Goal: Information Seeking & Learning: Learn about a topic

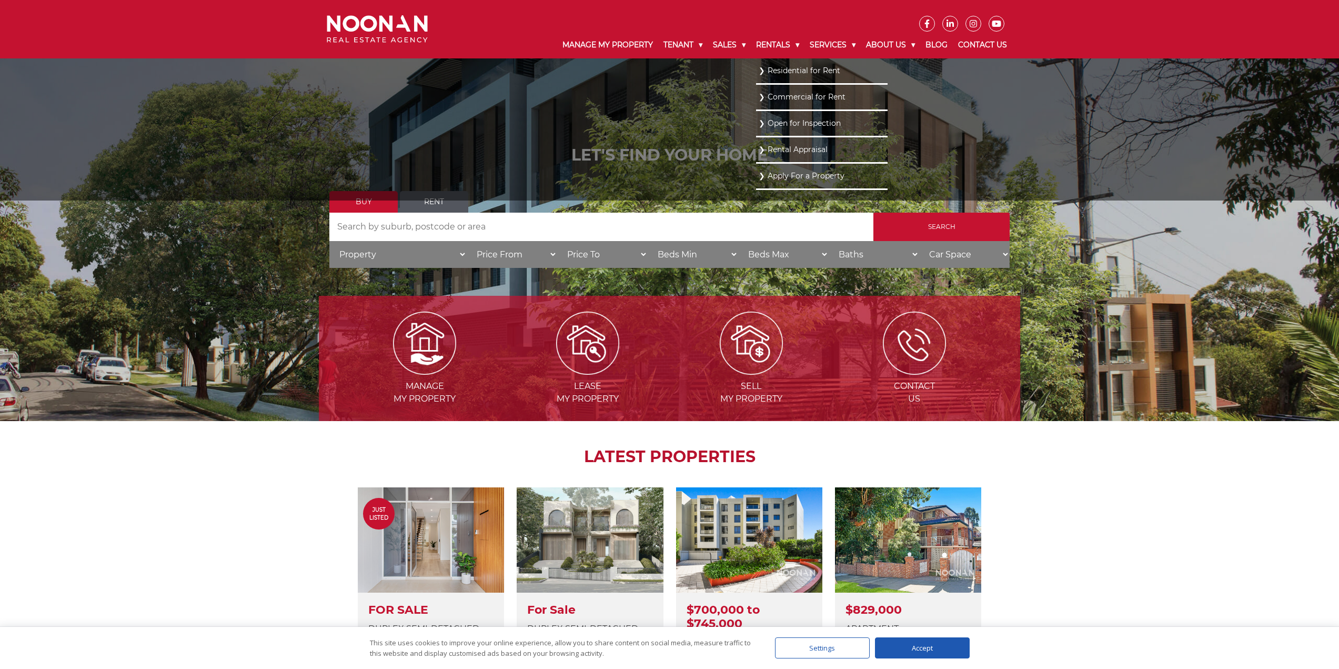
click at [768, 68] on link "Residential for Rent" at bounding box center [822, 71] width 126 height 14
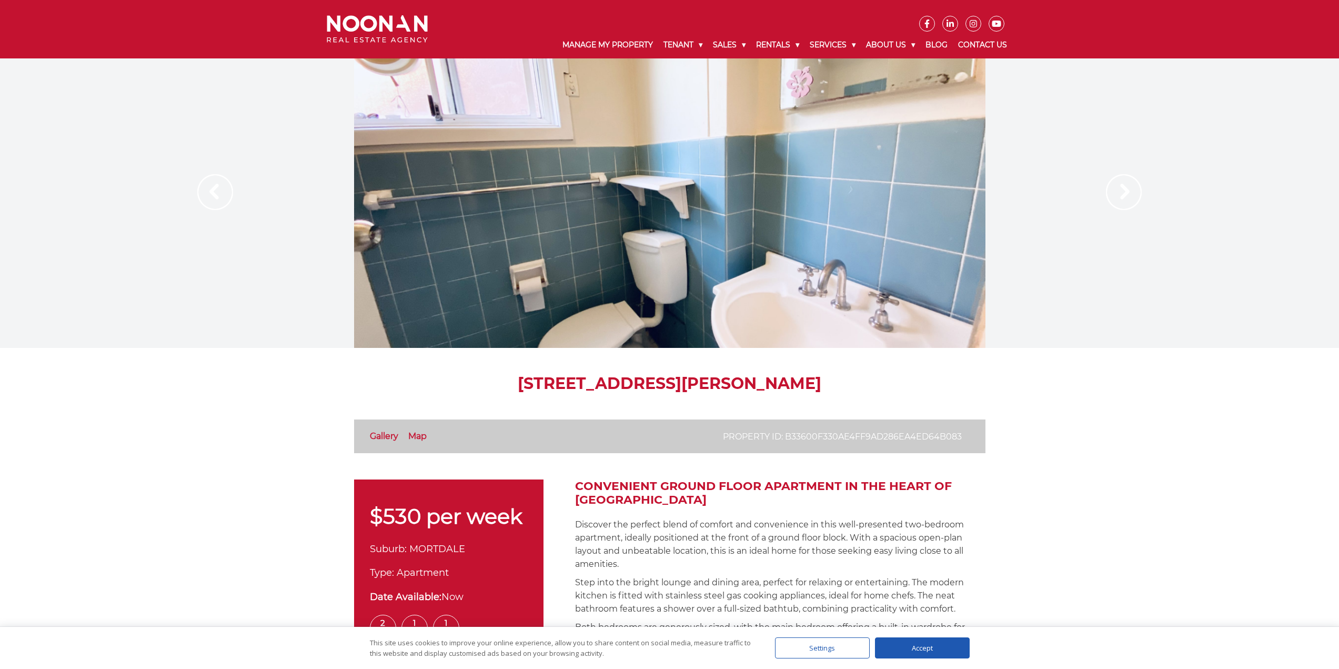
click at [1131, 194] on img at bounding box center [1124, 192] width 36 height 36
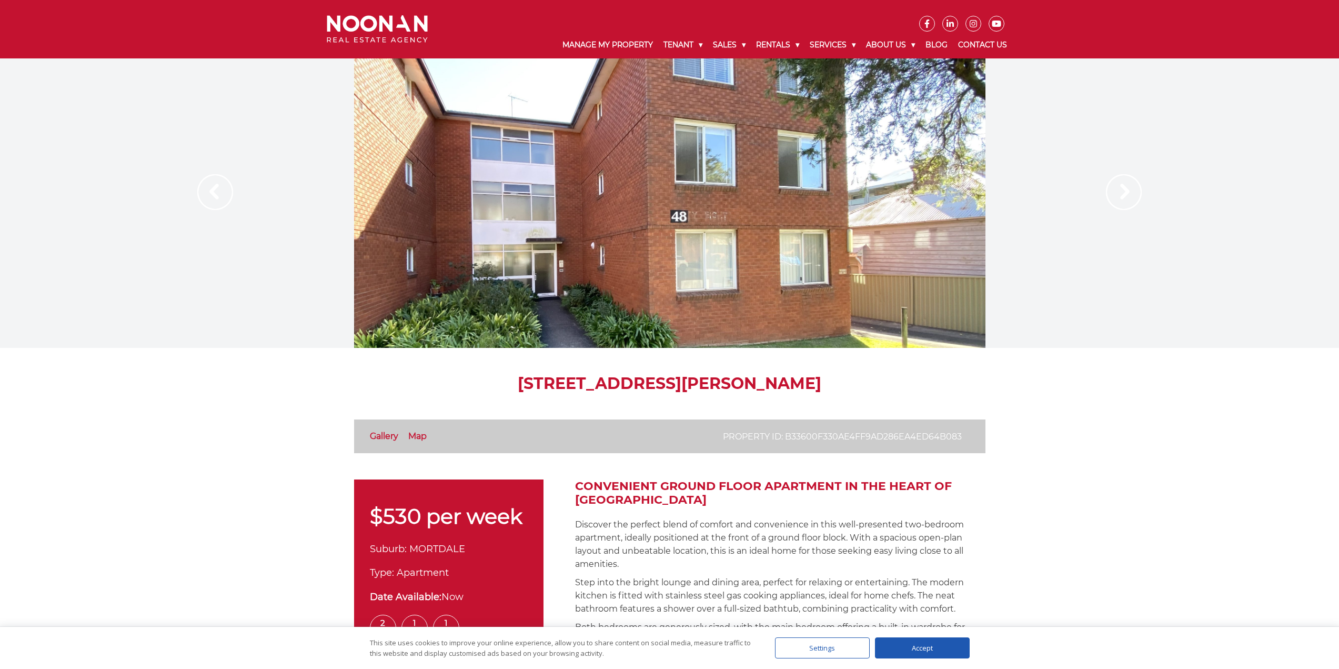
click at [1131, 194] on img at bounding box center [1124, 192] width 36 height 36
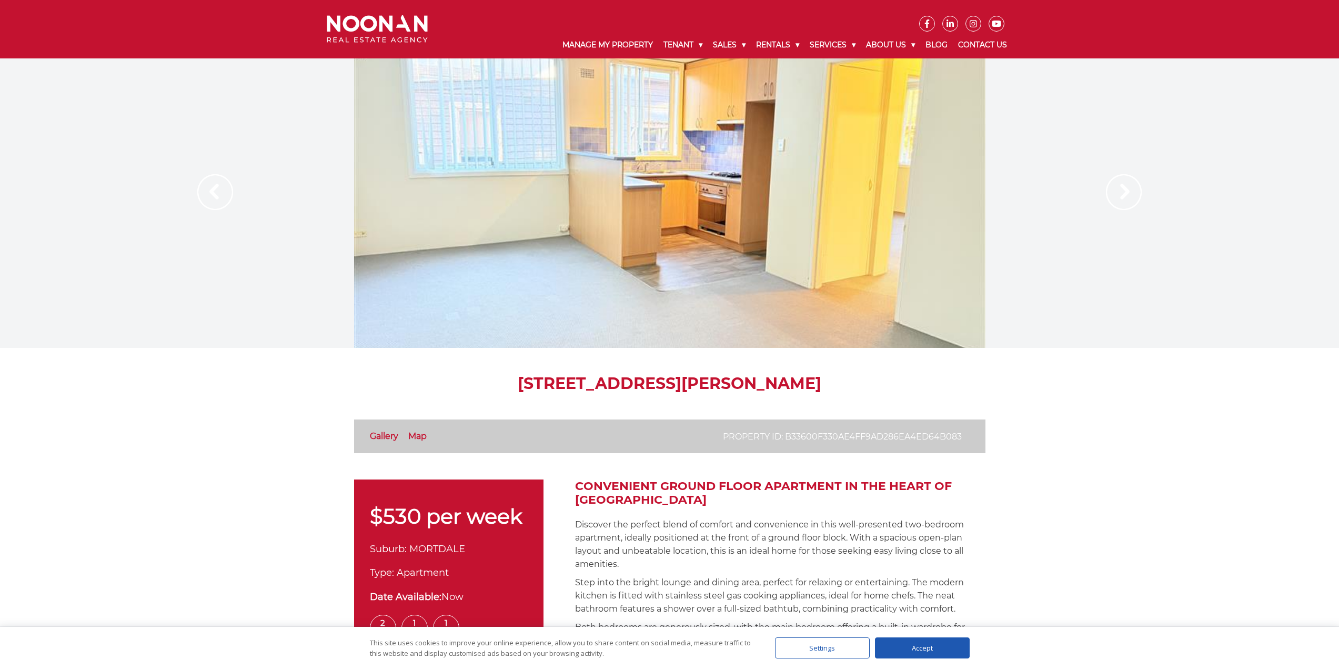
click at [1129, 194] on img at bounding box center [1124, 192] width 36 height 36
click at [1130, 197] on img at bounding box center [1124, 192] width 36 height 36
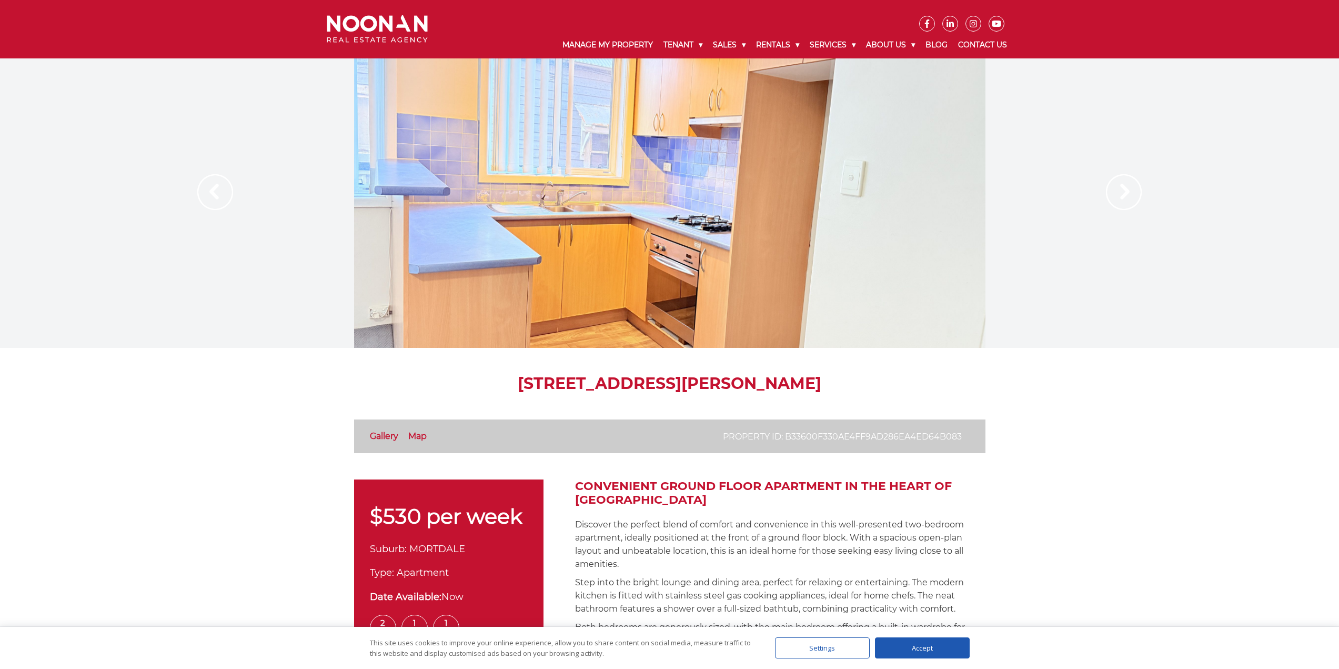
click at [1130, 197] on img at bounding box center [1124, 192] width 36 height 36
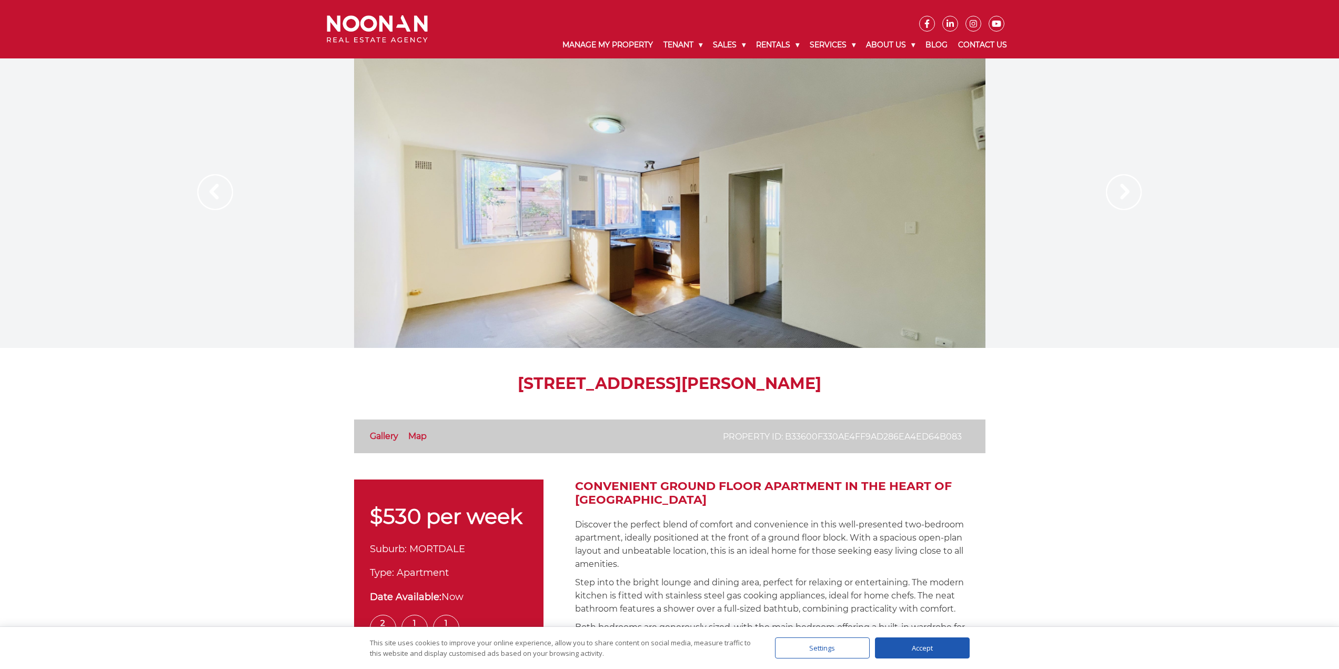
click at [1130, 197] on img at bounding box center [1124, 192] width 36 height 36
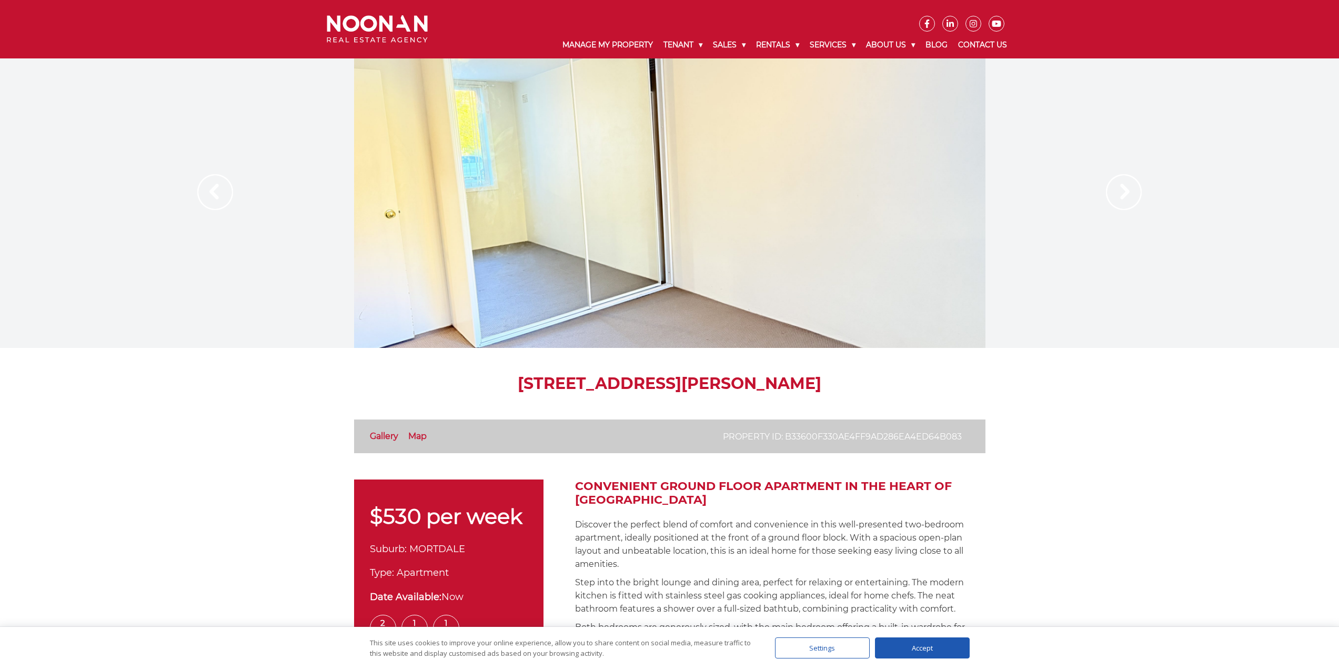
click at [1130, 197] on img at bounding box center [1124, 192] width 36 height 36
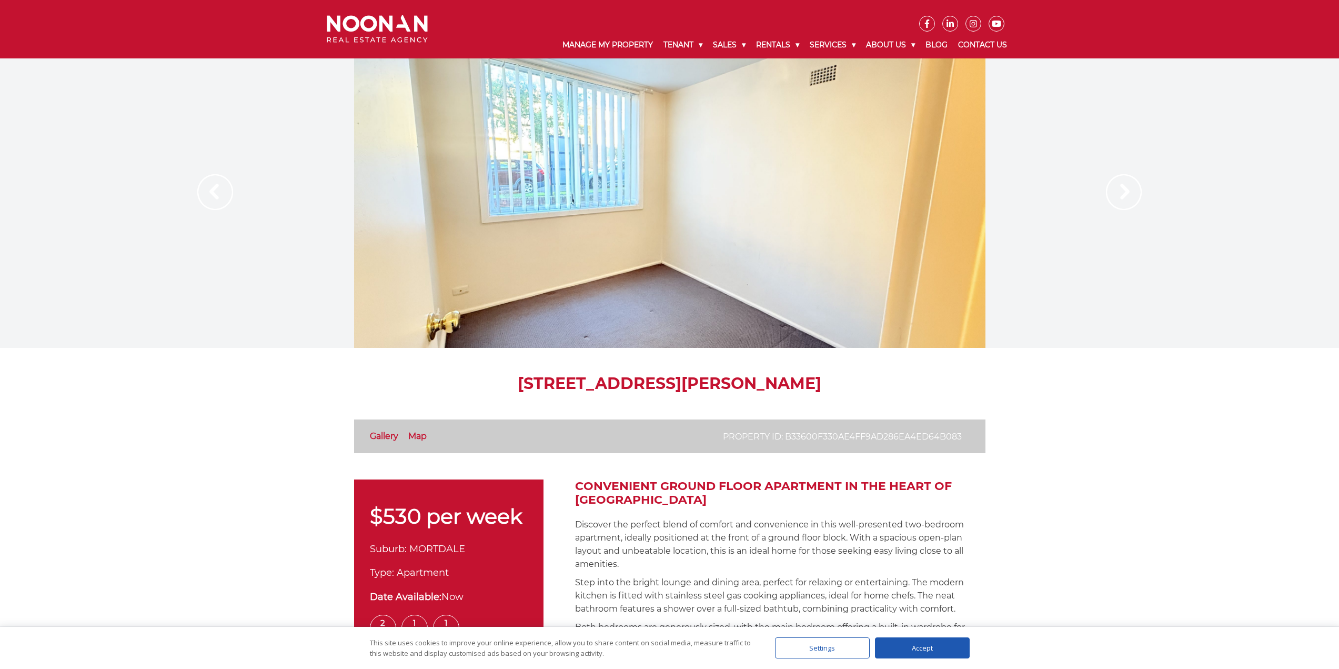
click at [1130, 197] on img at bounding box center [1124, 192] width 36 height 36
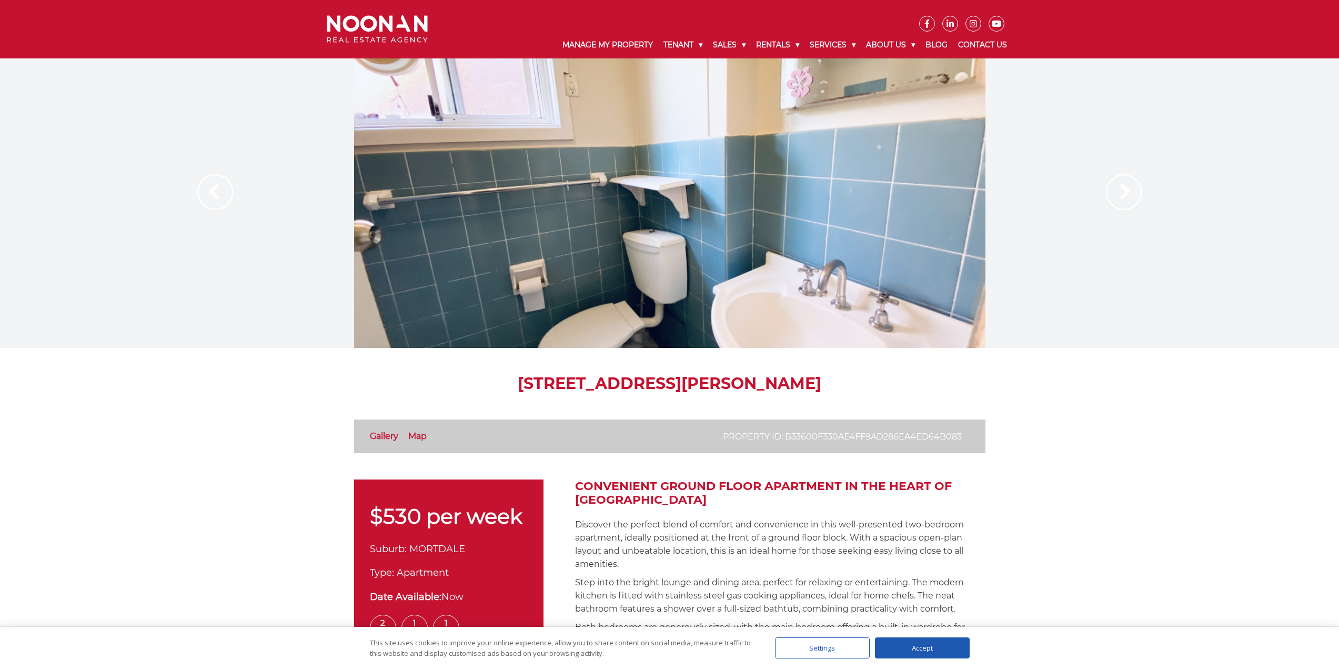
click at [1130, 197] on img at bounding box center [1124, 192] width 36 height 36
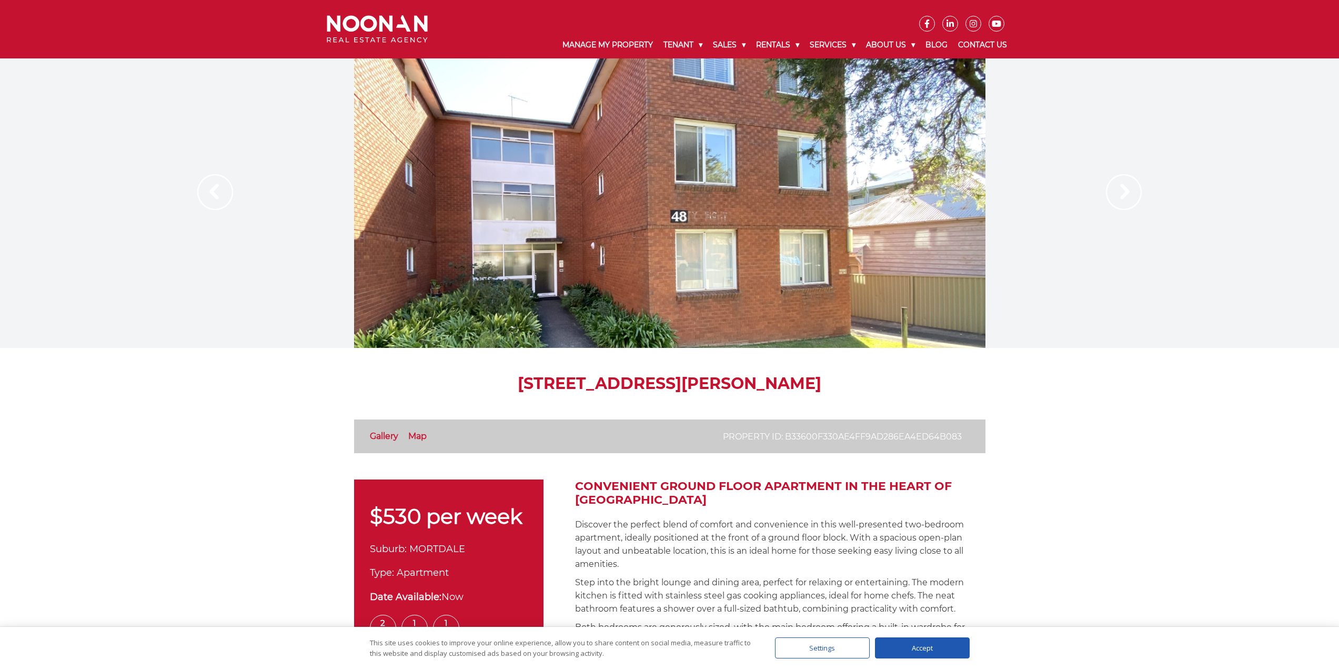
click at [1130, 197] on img at bounding box center [1124, 192] width 36 height 36
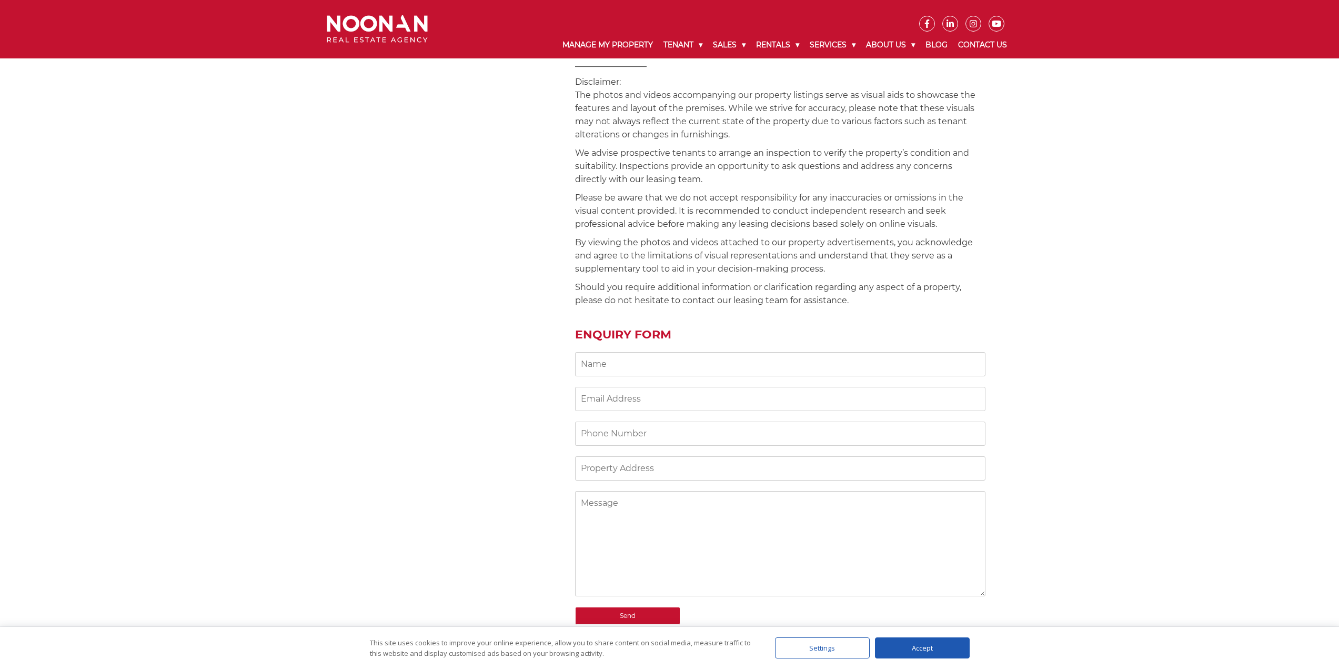
scroll to position [947, 0]
